Goal: Transaction & Acquisition: Purchase product/service

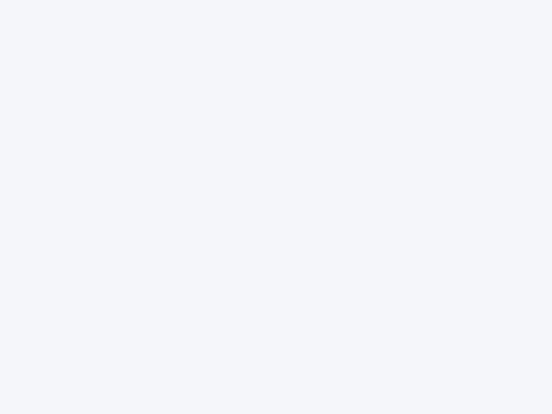
click at [276, 207] on div at bounding box center [276, 207] width 552 height 414
